Goal: Transaction & Acquisition: Download file/media

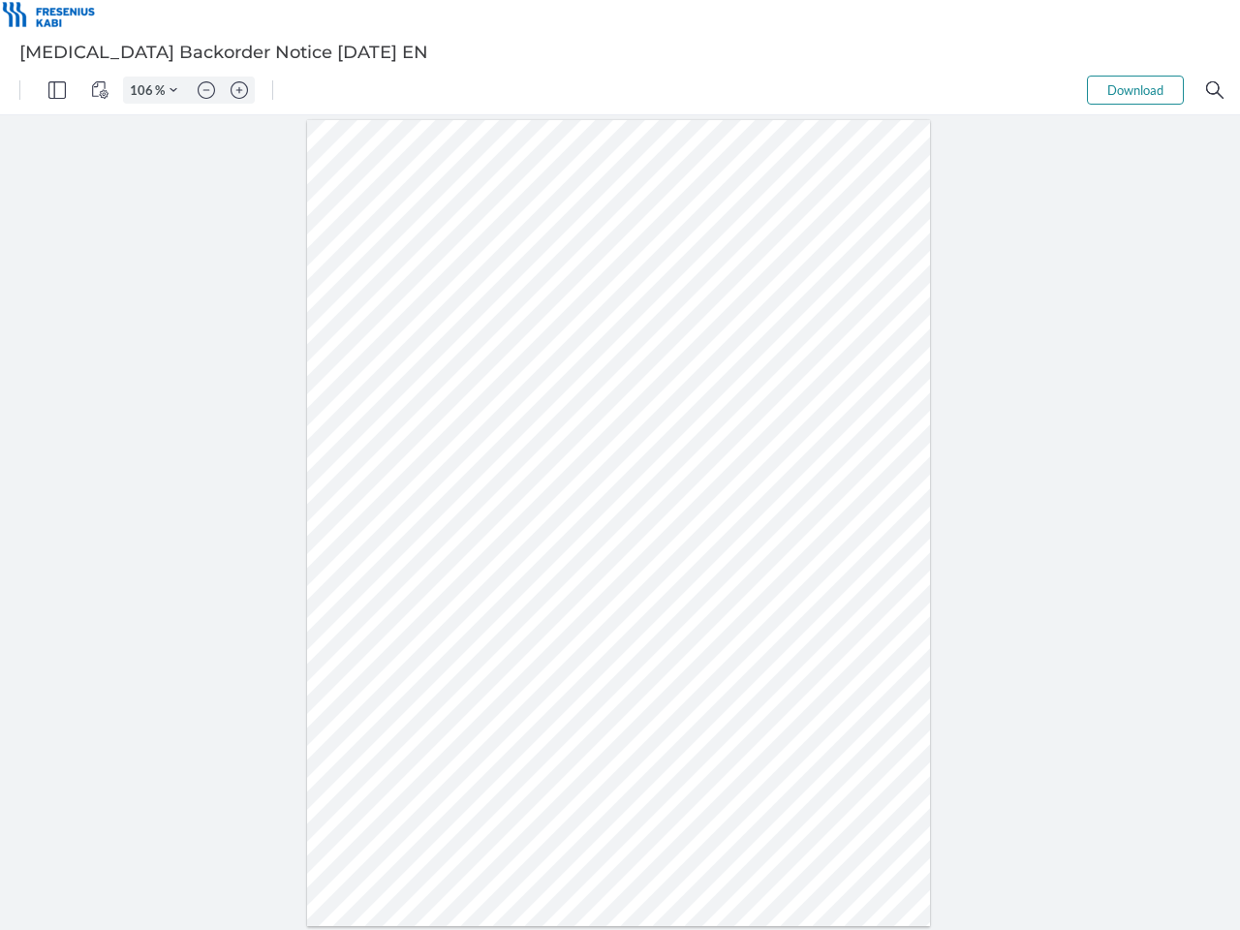
click at [57, 90] on img "Panel" at bounding box center [56, 89] width 17 height 17
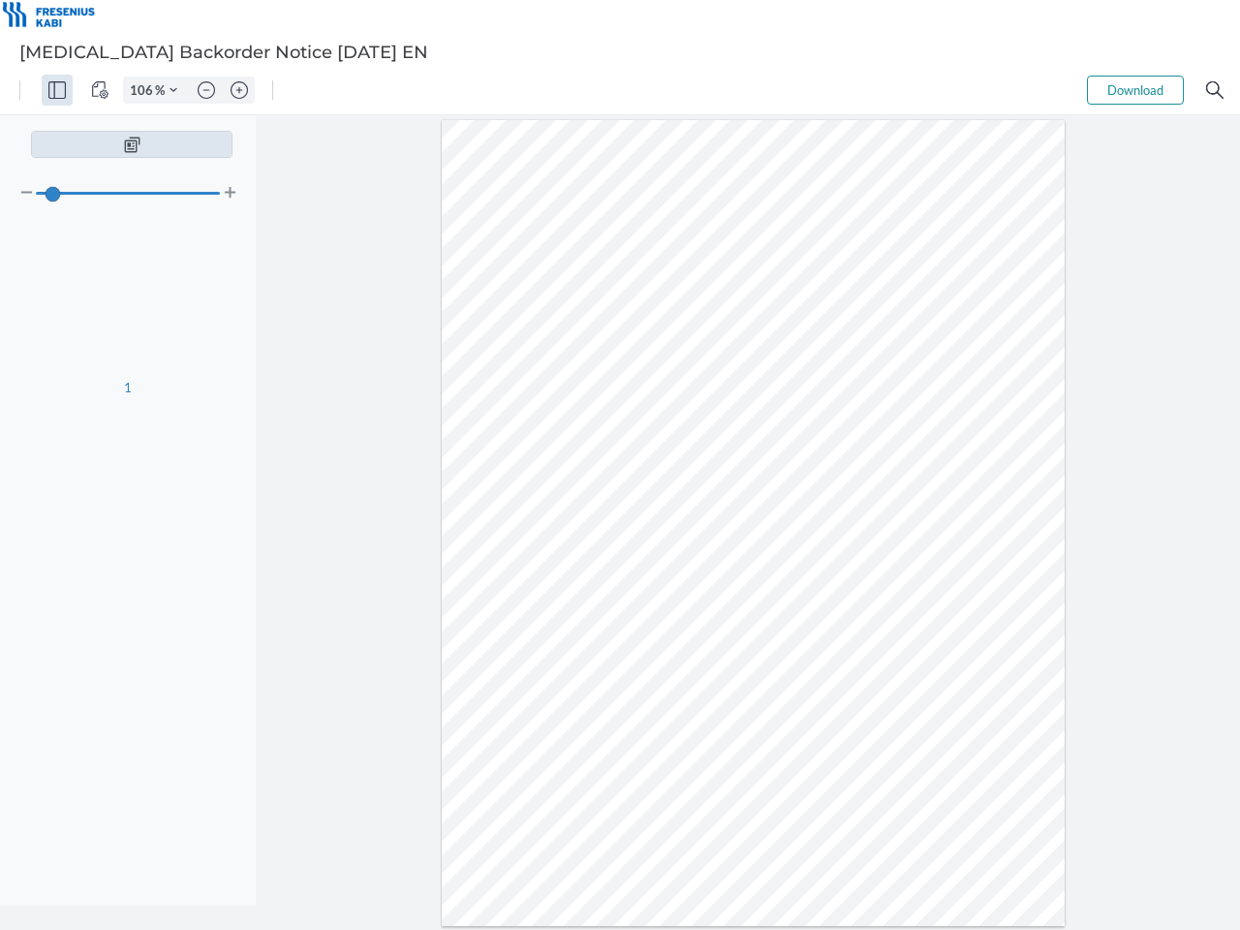
click at [100, 90] on img "View Controls" at bounding box center [99, 89] width 17 height 17
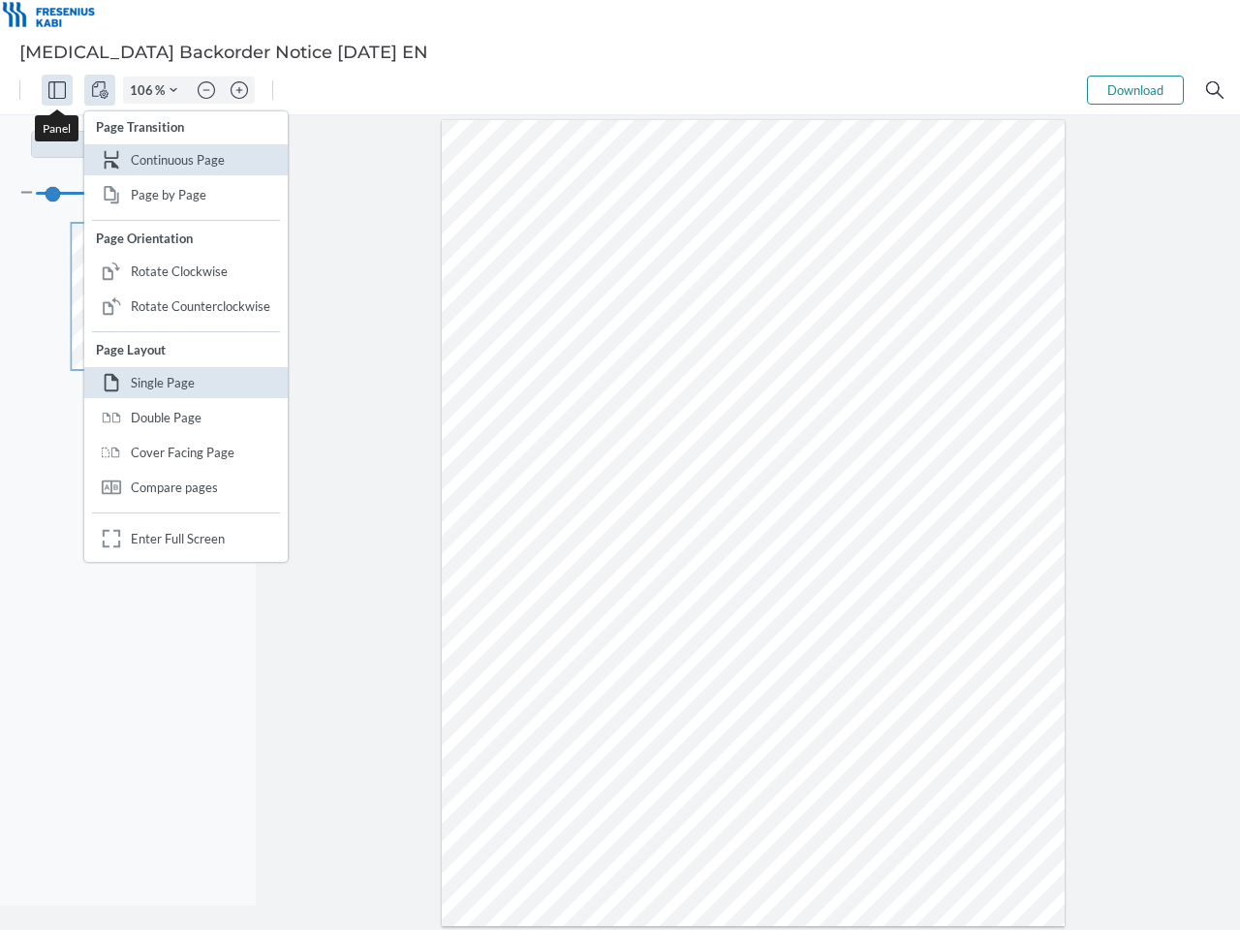
click at [144, 90] on input "106" at bounding box center [139, 89] width 31 height 17
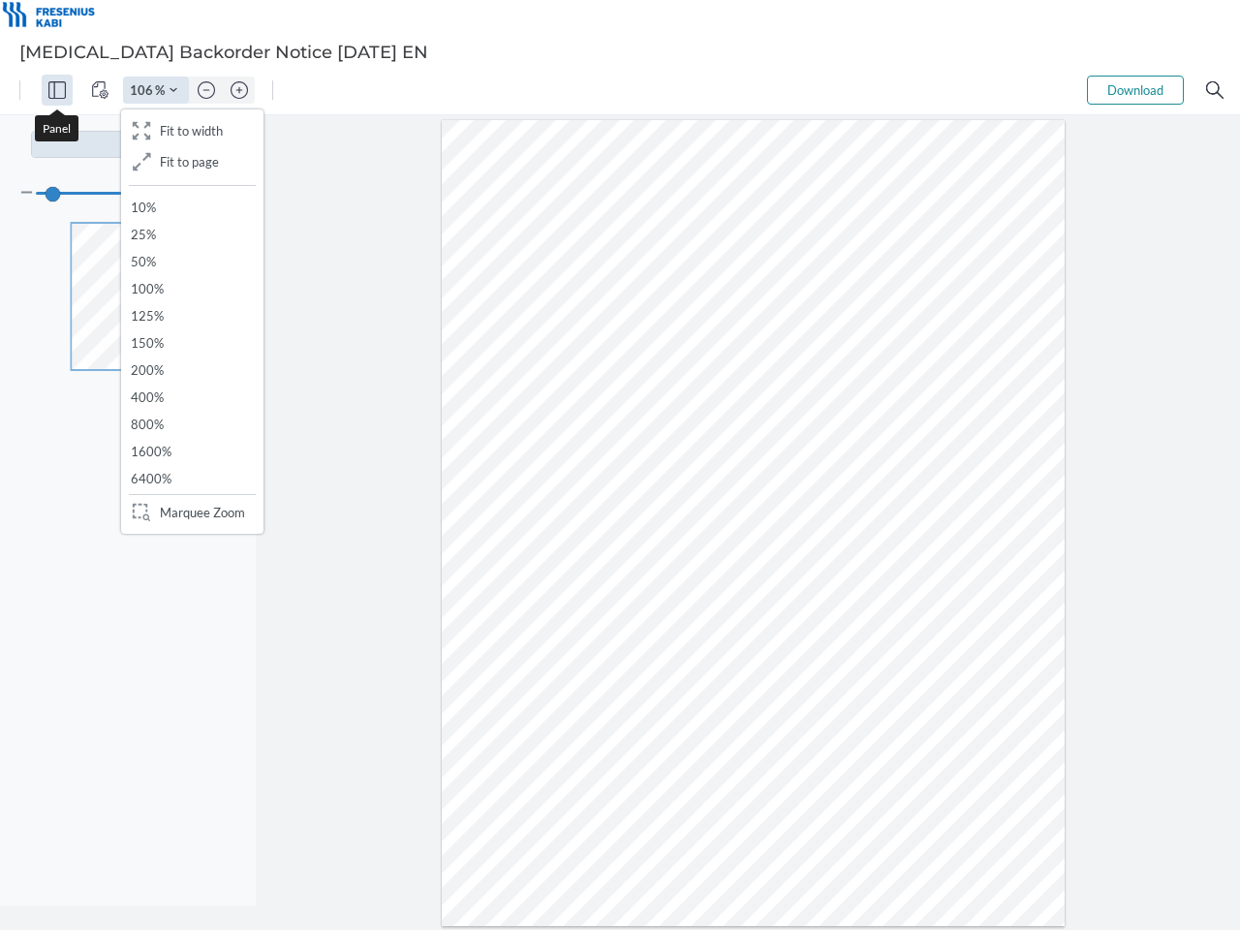
click at [173, 90] on img "Zoom Controls" at bounding box center [174, 90] width 8 height 8
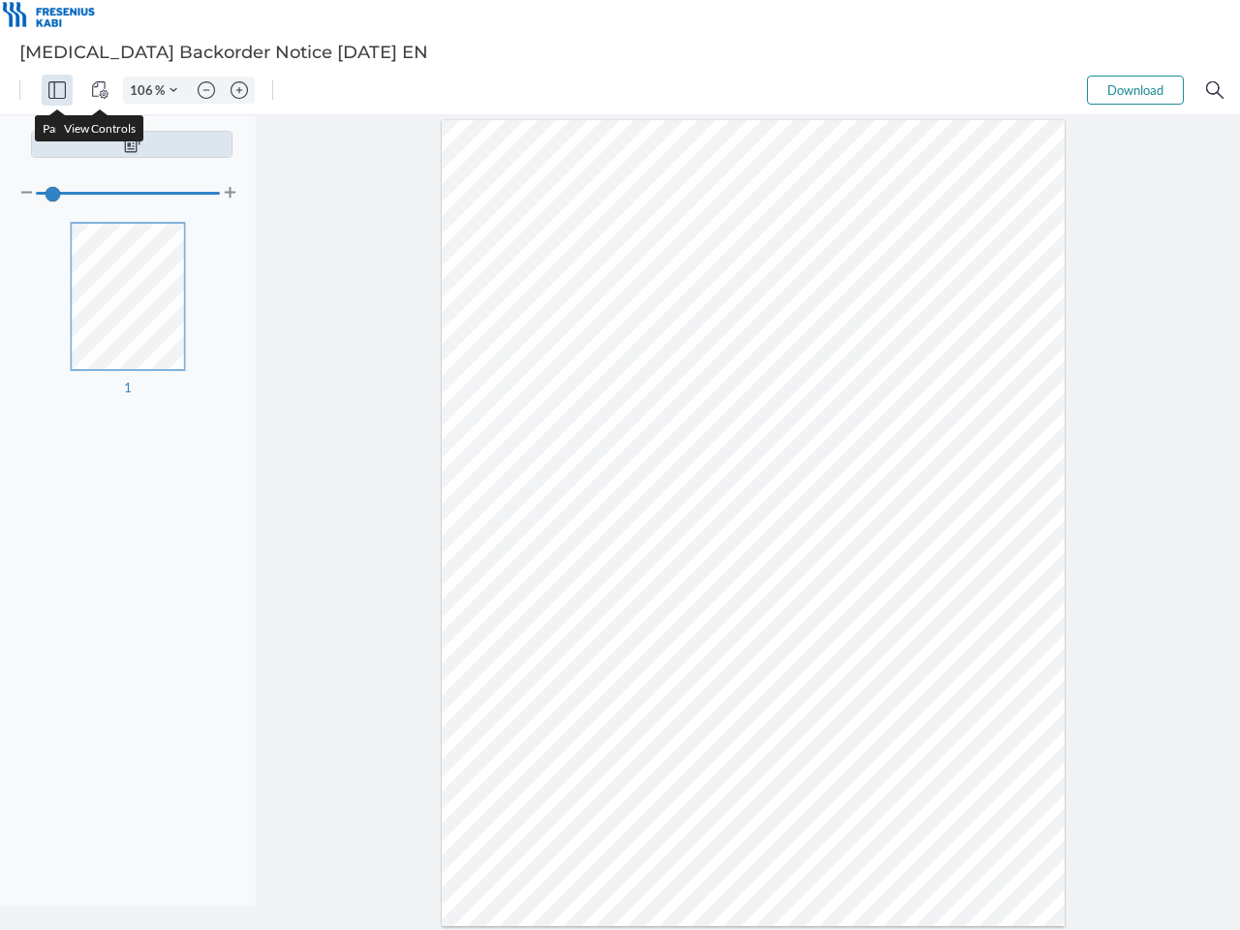
click at [206, 90] on img "Zoom out" at bounding box center [206, 89] width 17 height 17
click at [239, 90] on img "Zoom in" at bounding box center [239, 89] width 17 height 17
type input "106"
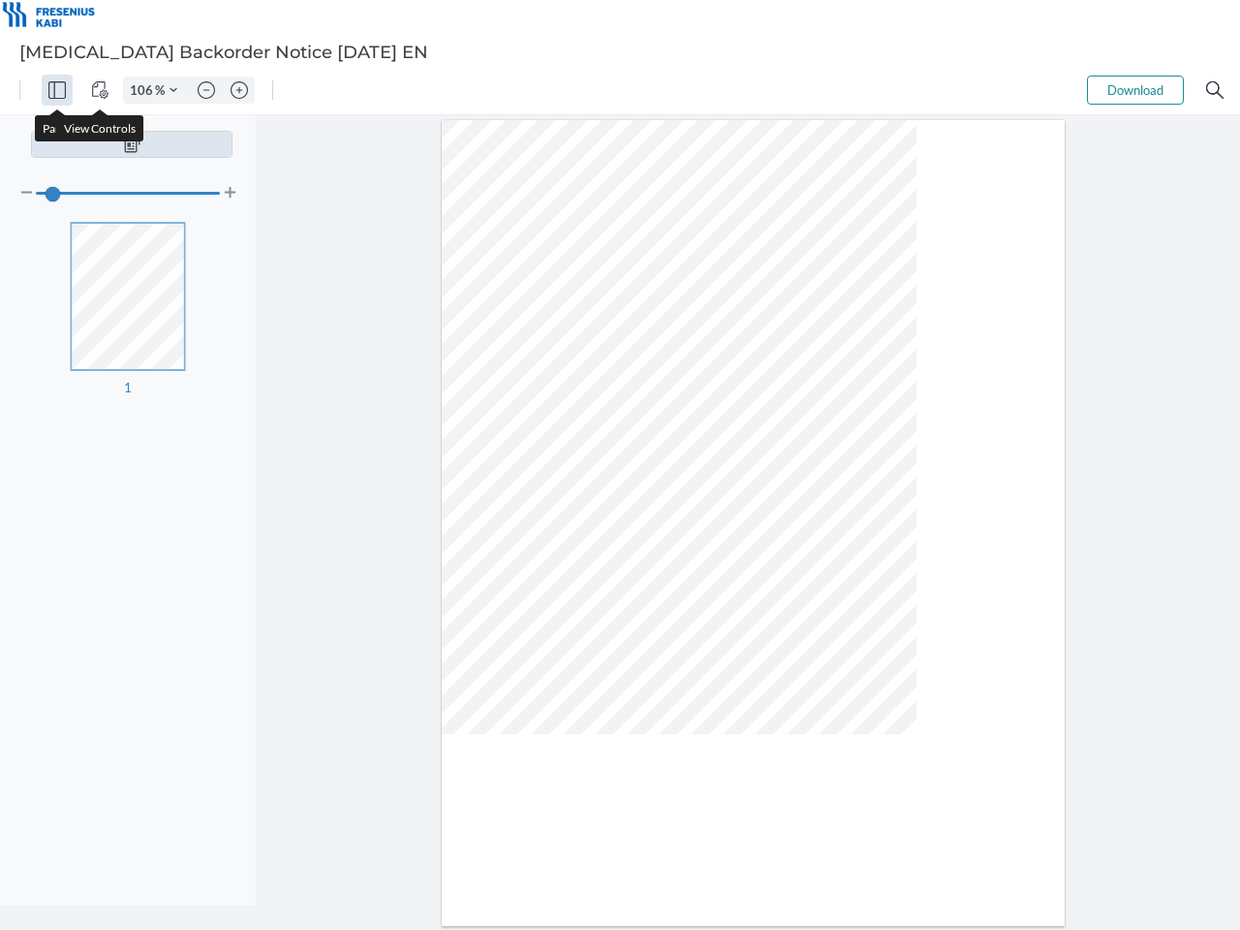
click at [1136, 90] on button "Download" at bounding box center [1135, 90] width 97 height 29
click at [1215, 90] on img "Search" at bounding box center [1214, 89] width 17 height 17
